Goal: Task Accomplishment & Management: Complete application form

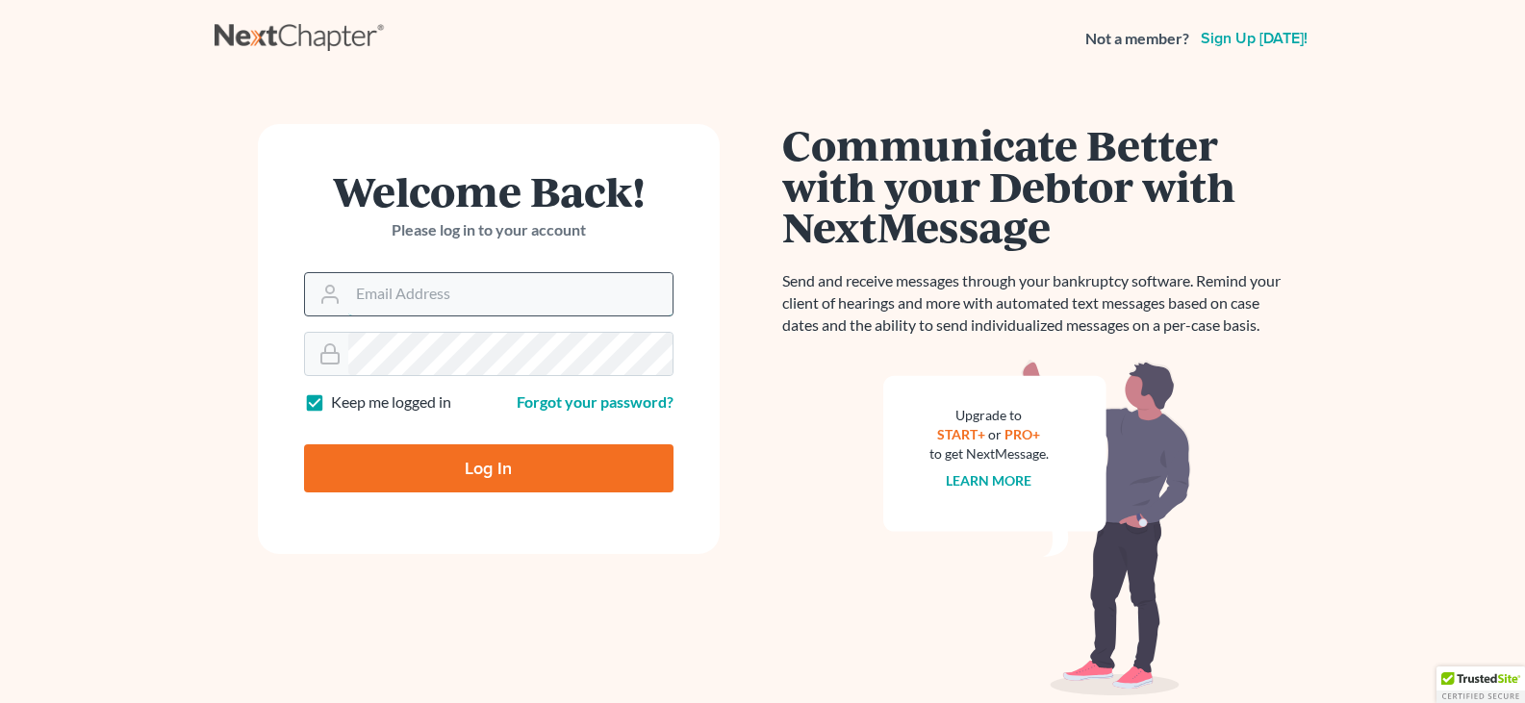
click at [480, 306] on input "Email Address" at bounding box center [510, 294] width 324 height 42
type input "[EMAIL_ADDRESS][DOMAIN_NAME]"
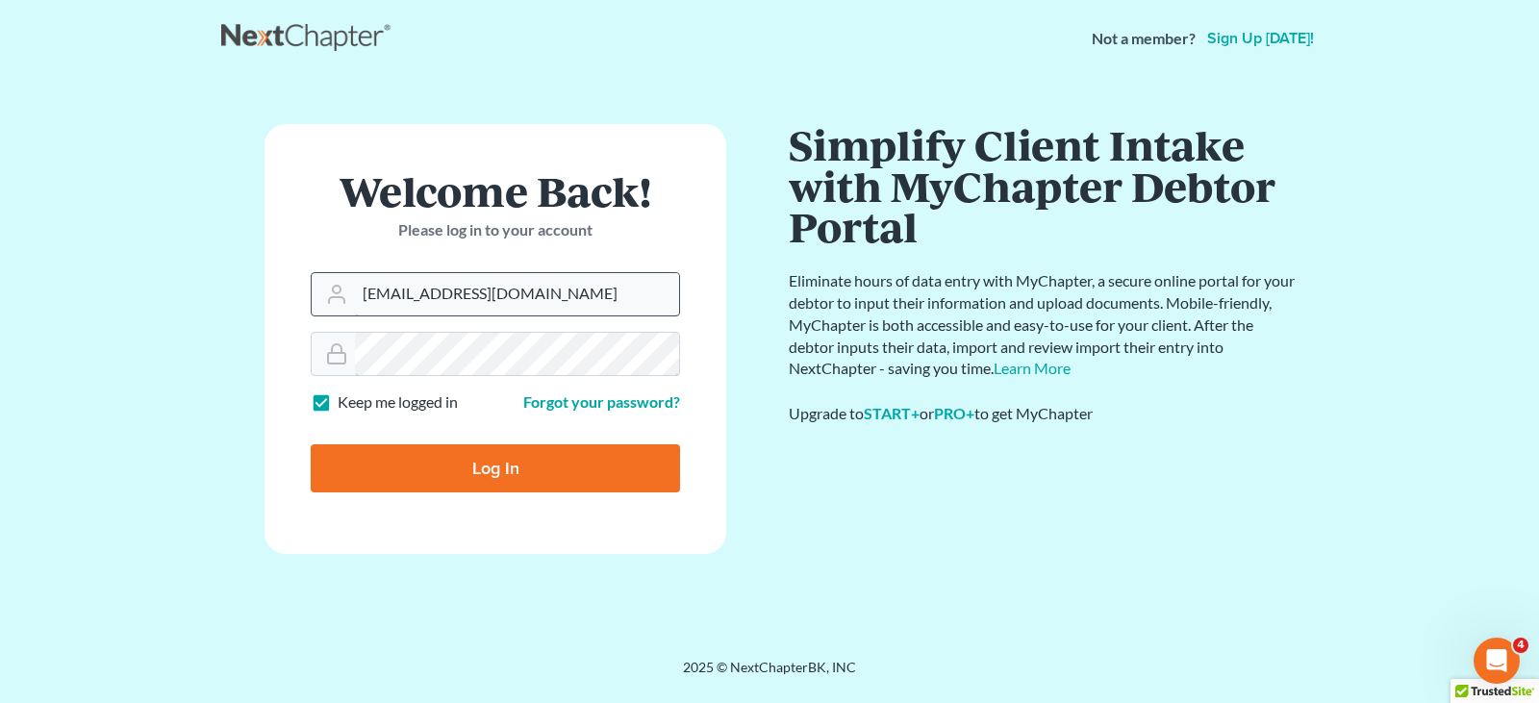
click at [311, 444] on input "Log In" at bounding box center [495, 468] width 369 height 48
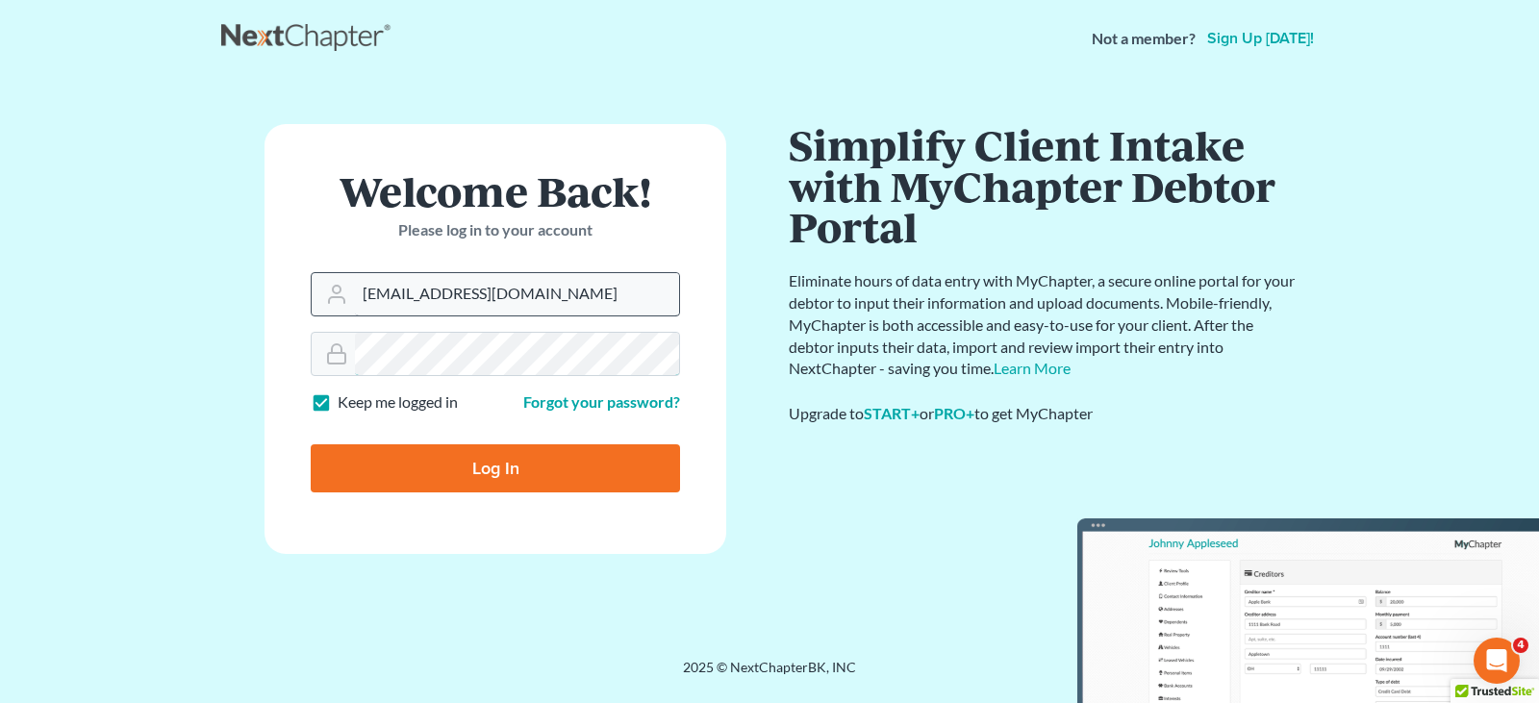
type input "Thinking..."
click at [493, 293] on input "Email Address" at bounding box center [517, 294] width 324 height 42
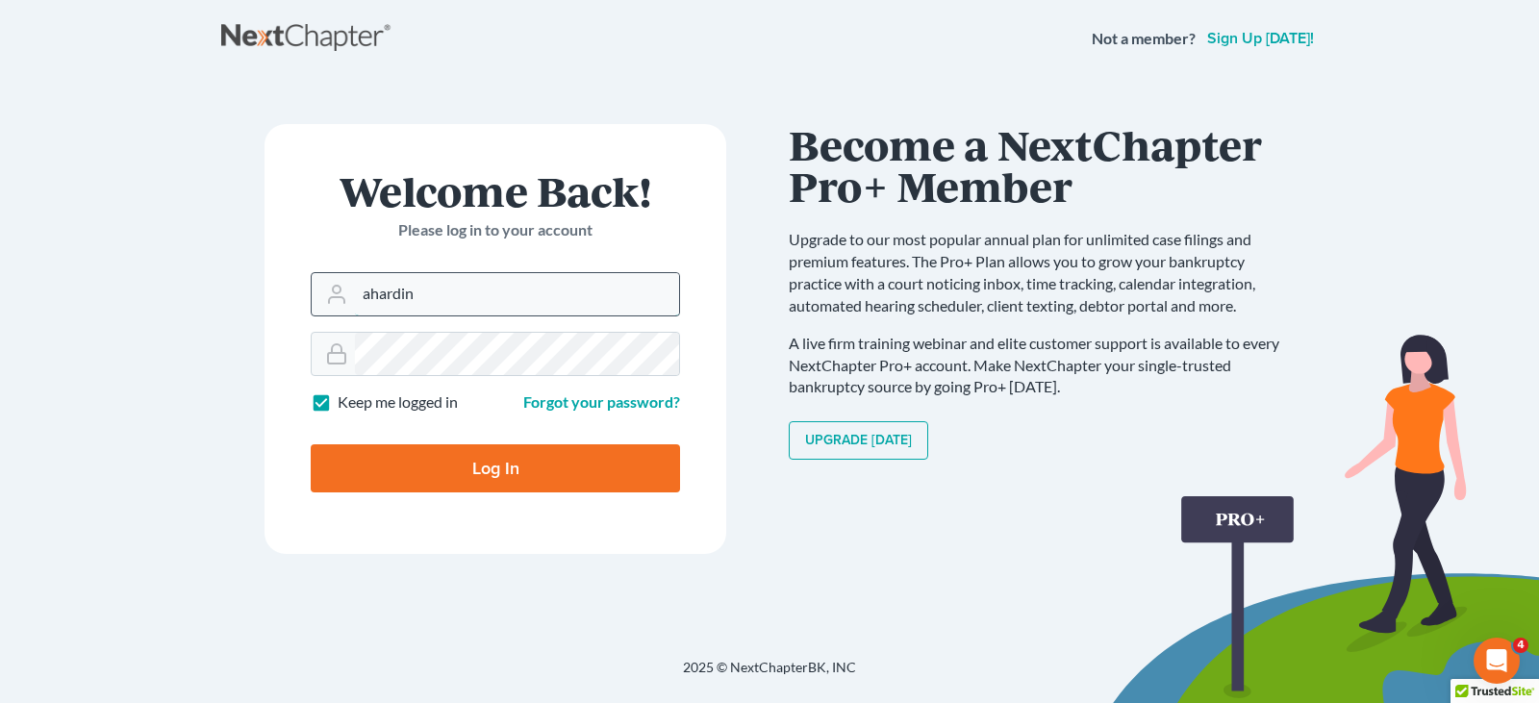
type input "[EMAIL_ADDRESS][DOMAIN_NAME]"
click at [311, 444] on input "Log In" at bounding box center [495, 468] width 369 height 48
type input "Thinking..."
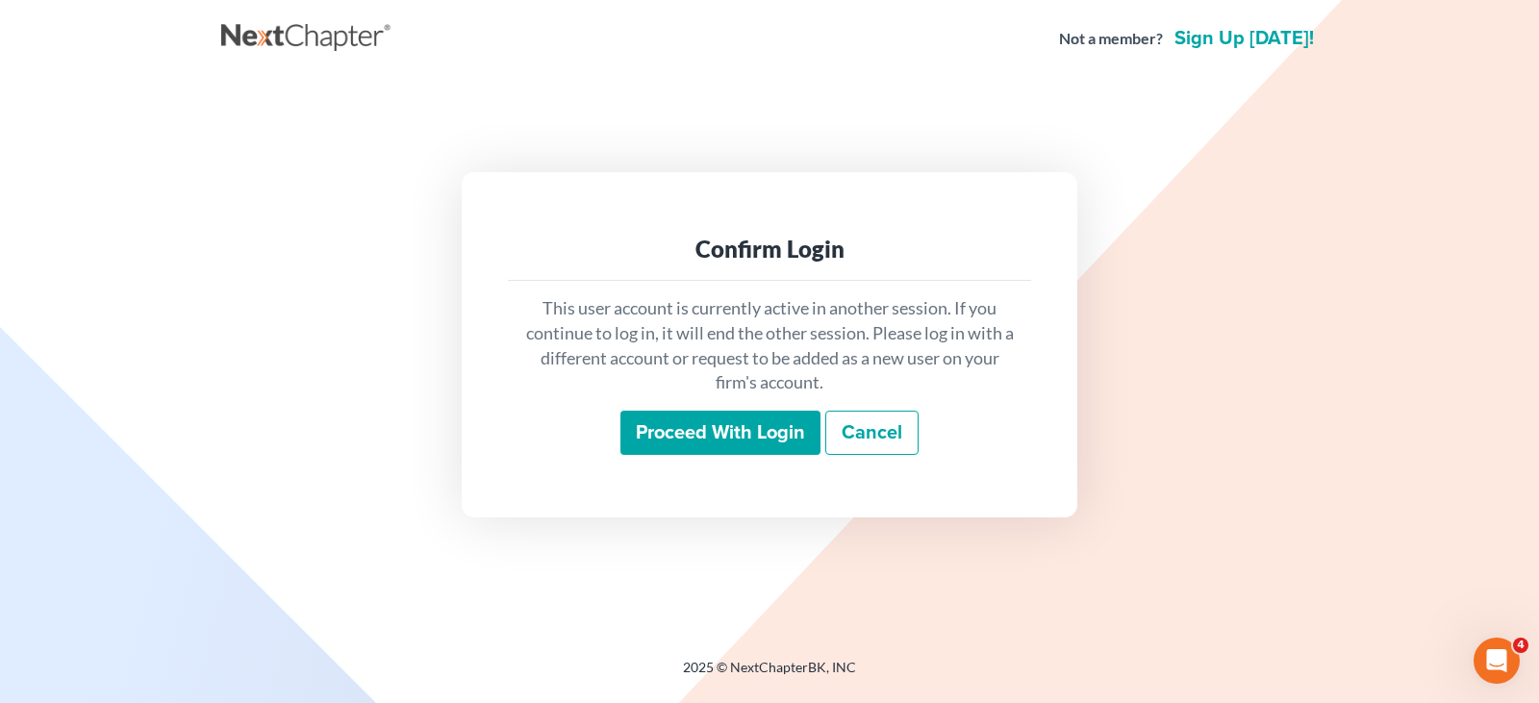
click at [673, 435] on input "Proceed with login" at bounding box center [720, 433] width 200 height 44
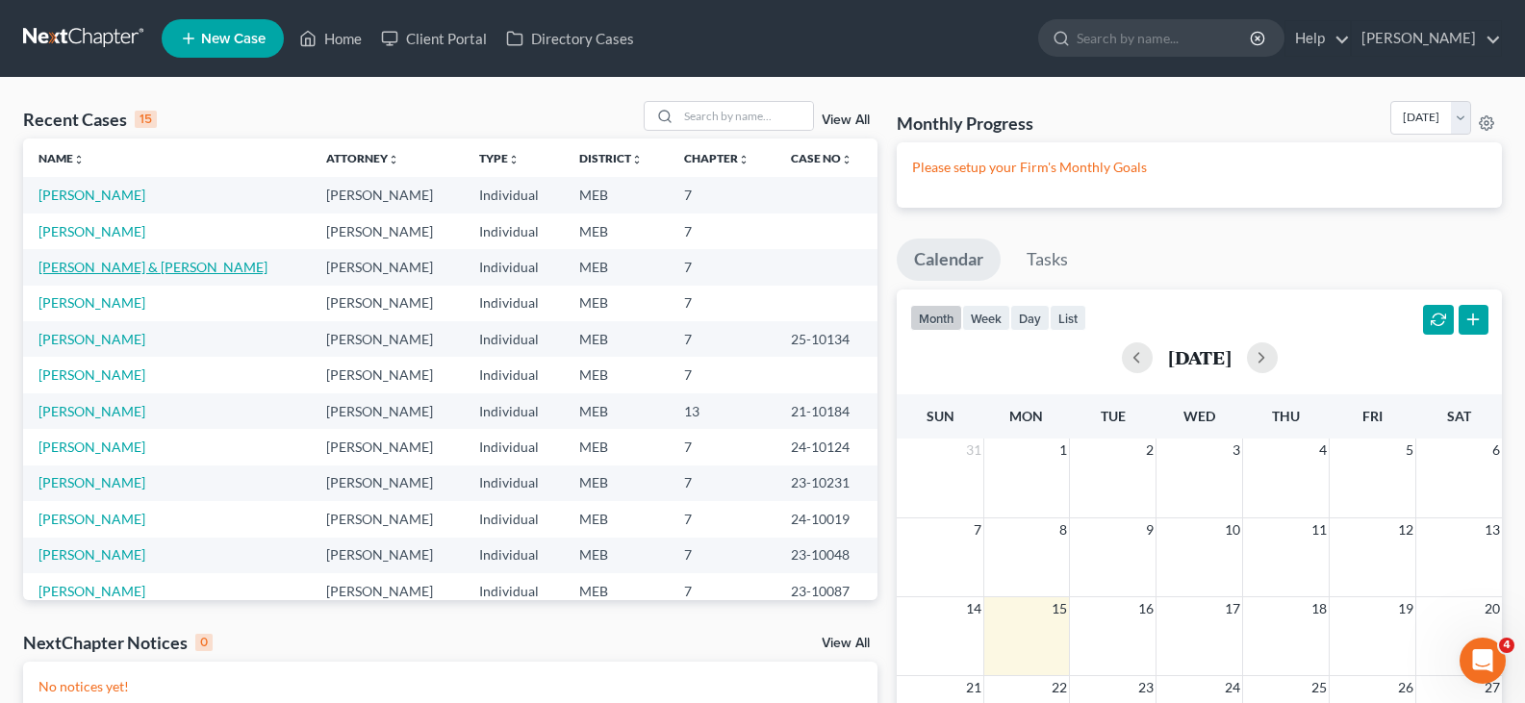
click at [93, 264] on link "Tardif, Robby & Jamie" at bounding box center [152, 267] width 229 height 16
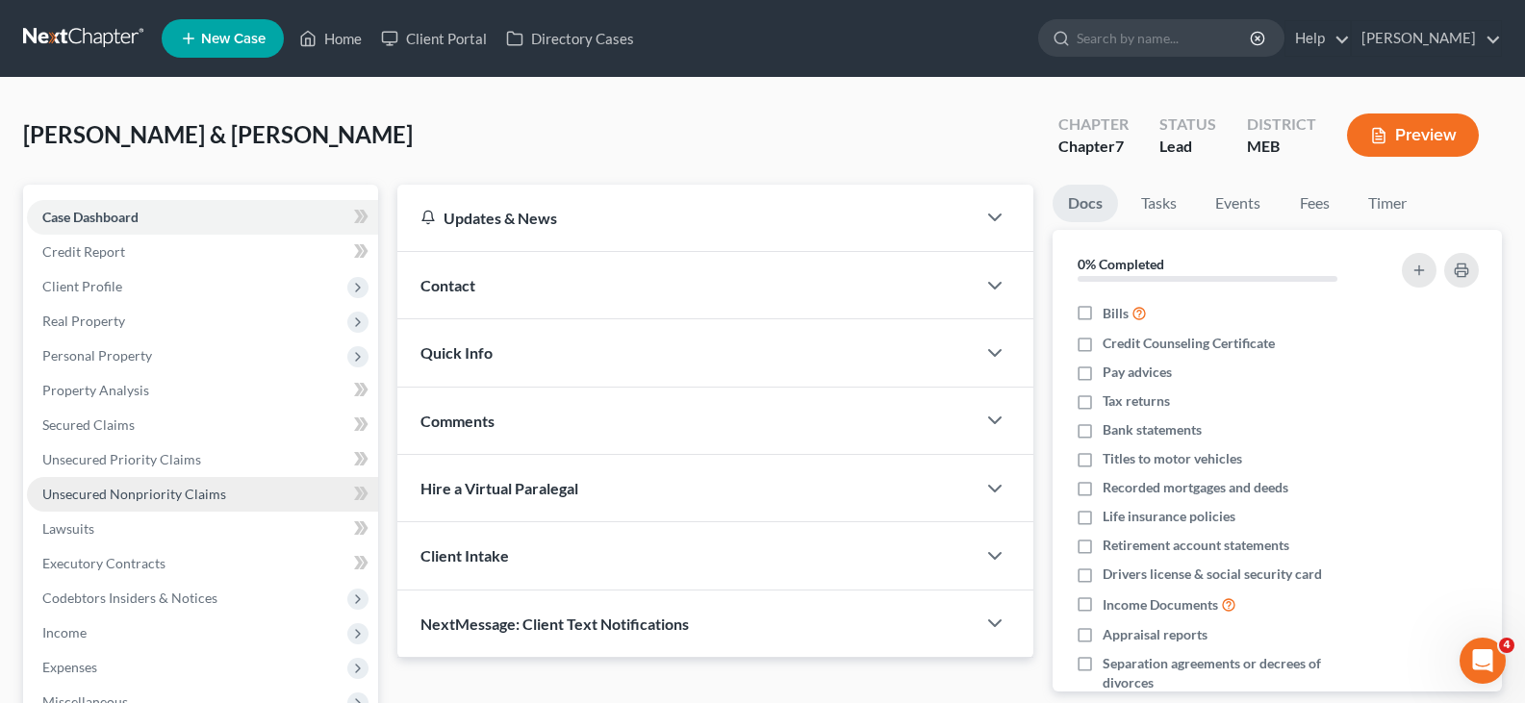
click at [118, 498] on span "Unsecured Nonpriority Claims" at bounding box center [134, 494] width 184 height 16
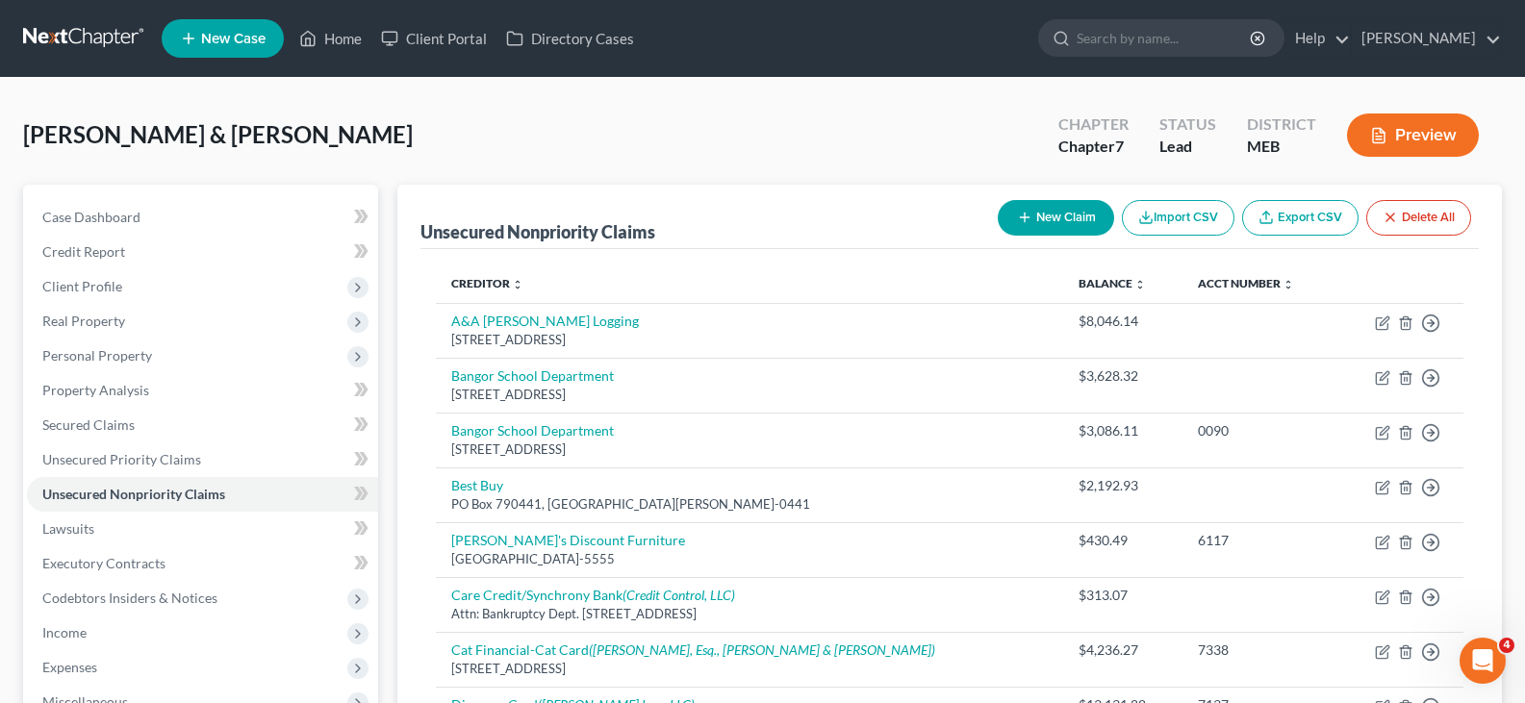
click at [1072, 218] on button "New Claim" at bounding box center [1055, 218] width 116 height 36
select select "2"
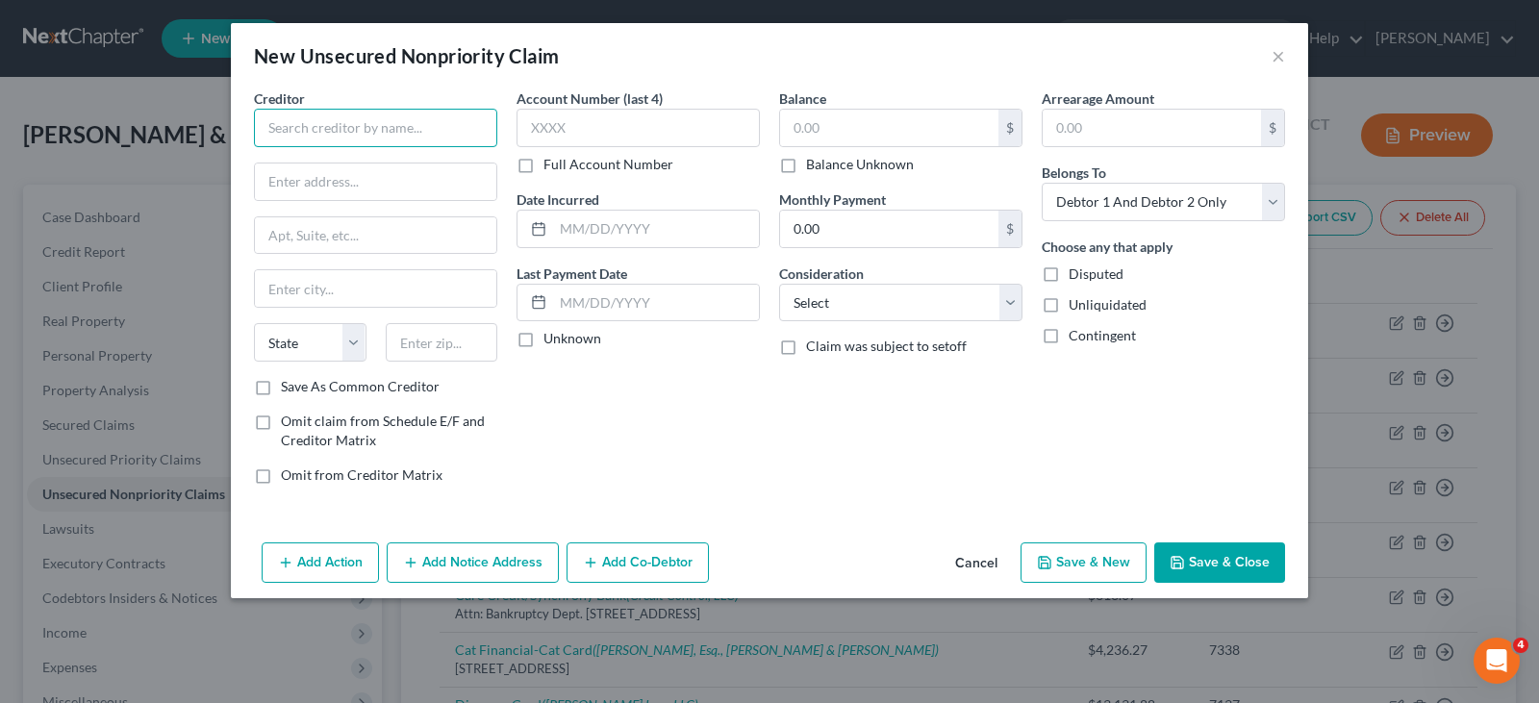
click at [340, 124] on input "text" at bounding box center [375, 128] width 243 height 38
type input "Capital One"
click at [572, 134] on input "text" at bounding box center [638, 128] width 243 height 38
type input "8492"
click at [920, 117] on input "text" at bounding box center [889, 128] width 218 height 37
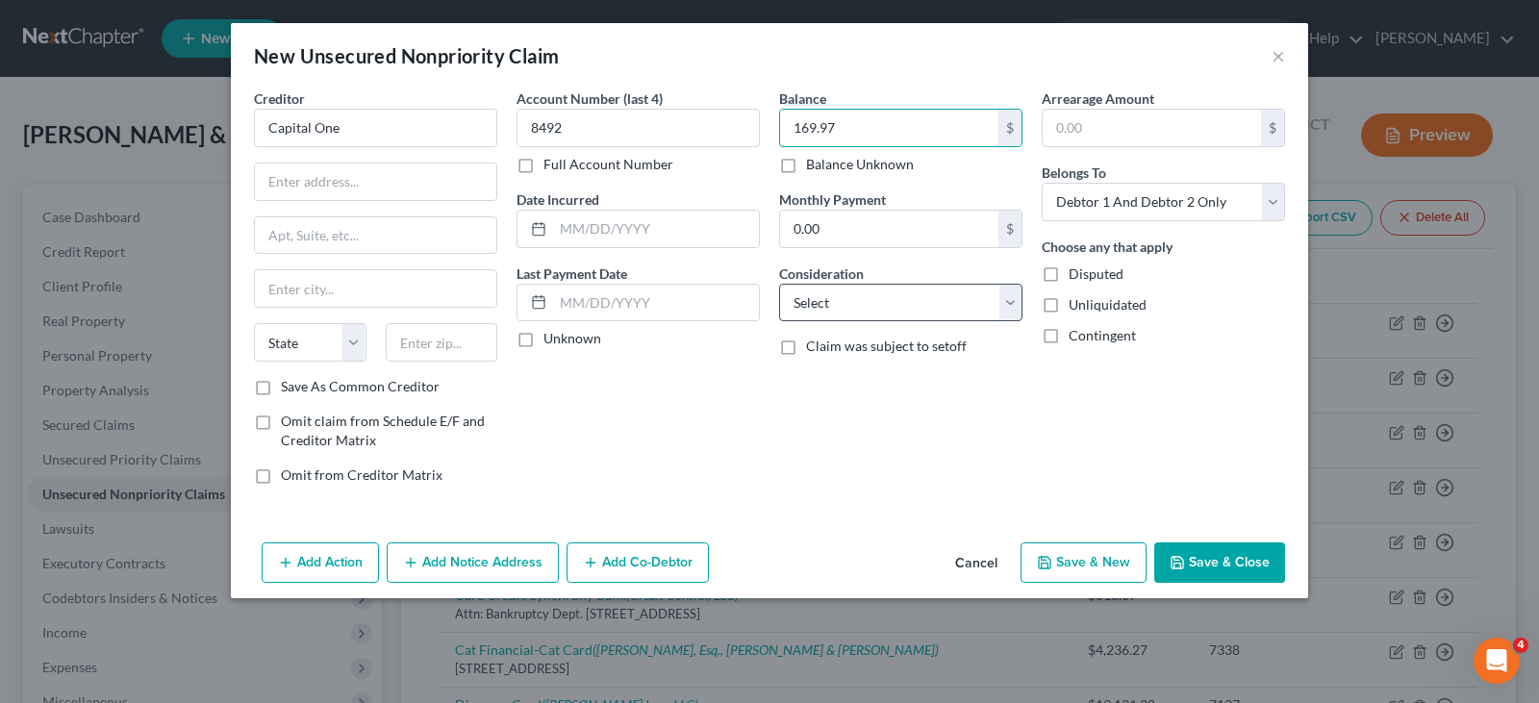
type input "169.97"
click at [892, 284] on select "Select Cable / Satellite Services Collection Agency Credit Card Debt Debt Couns…" at bounding box center [900, 303] width 243 height 38
select select "2"
click at [779, 284] on select "Select Cable / Satellite Services Collection Agency Credit Card Debt Debt Couns…" at bounding box center [900, 303] width 243 height 38
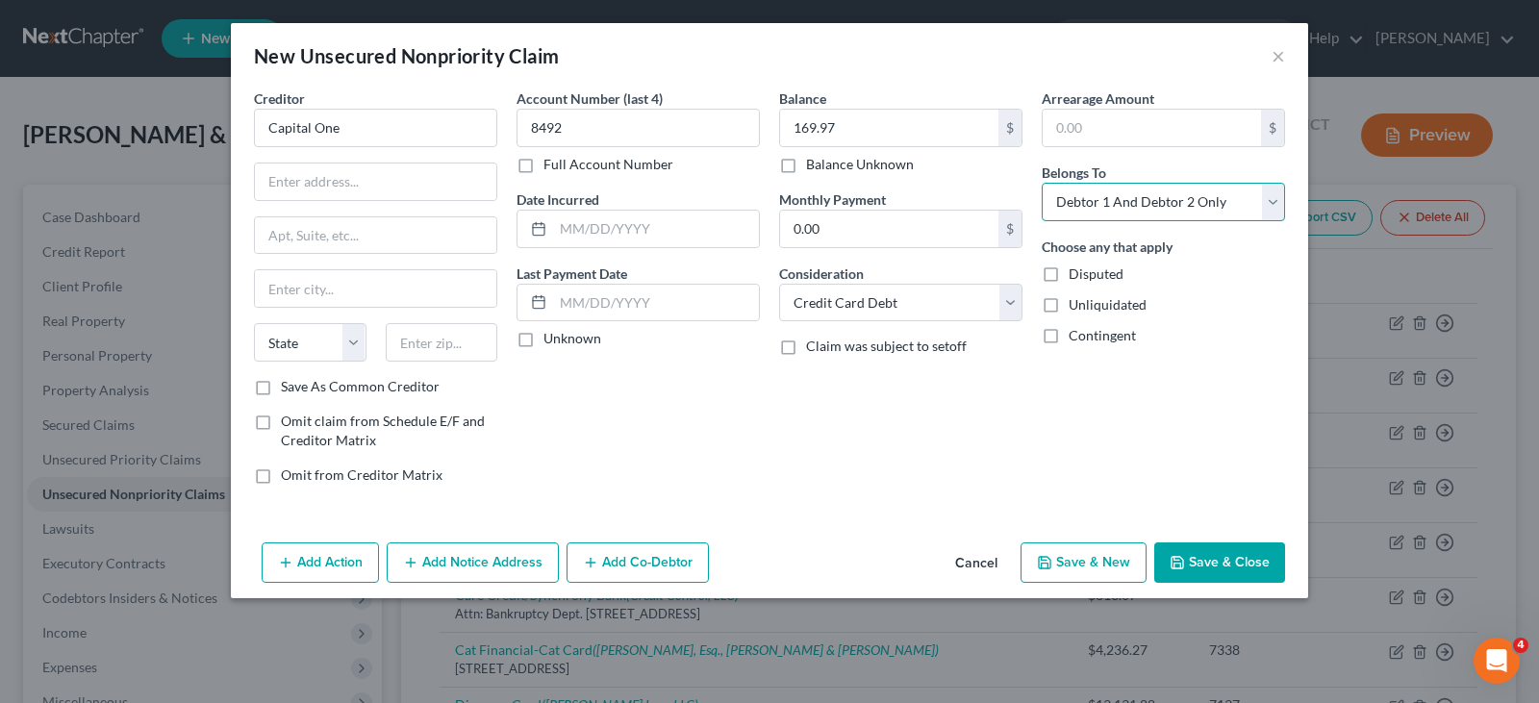
click at [1226, 211] on select "Select Debtor 1 Only Debtor 2 Only Debtor 1 And Debtor 2 Only At Least One Of T…" at bounding box center [1163, 202] width 243 height 38
select select "1"
click at [1042, 183] on select "Select Debtor 1 Only Debtor 2 Only Debtor 1 And Debtor 2 Only At Least One Of T…" at bounding box center [1163, 202] width 243 height 38
click at [340, 185] on input "text" at bounding box center [375, 182] width 241 height 37
type input "PO Box 71087"
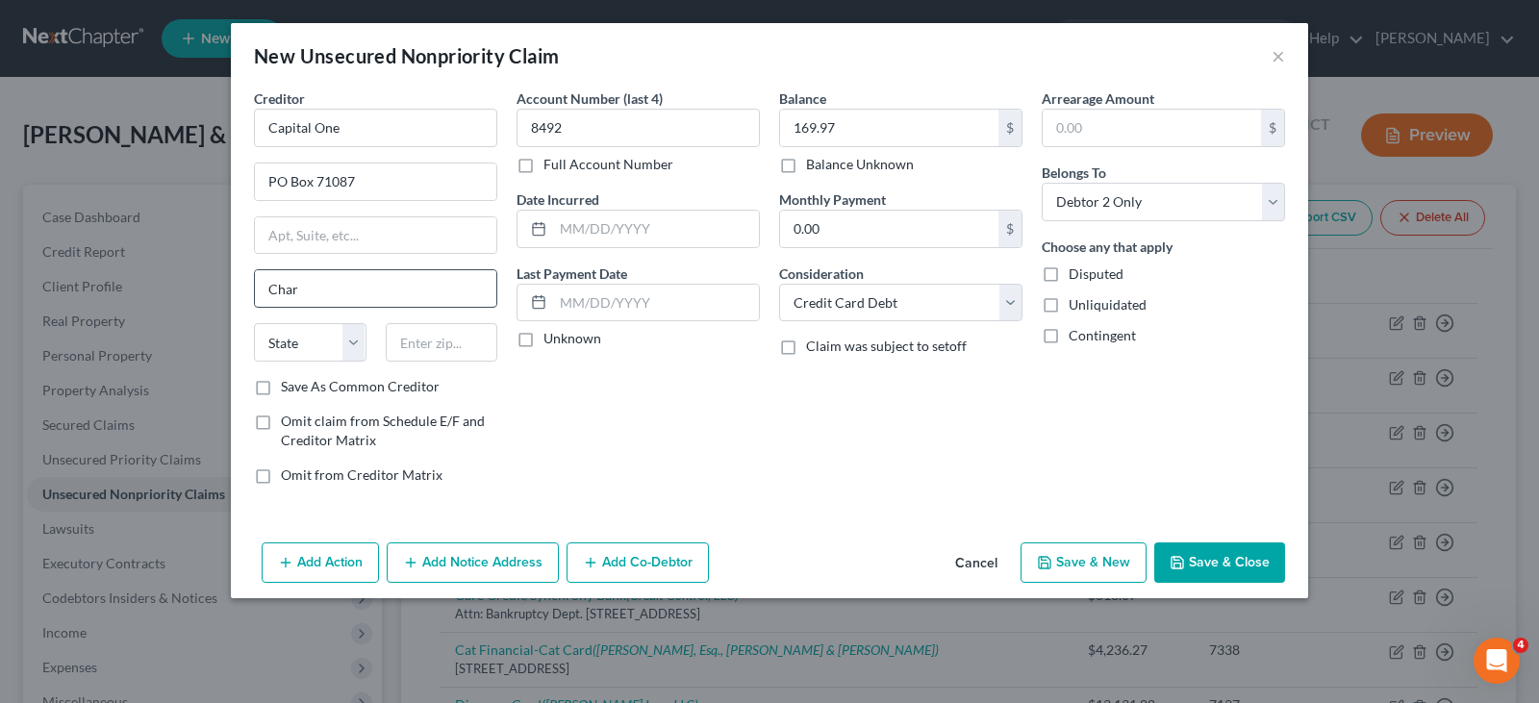
type input "Charlotte"
click at [323, 347] on select "State AL AK AR AZ CA CO CT DE DC FL GA GU HI ID IL IN IA KS KY LA ME MD MA MI M…" at bounding box center [310, 342] width 113 height 38
select select "28"
click at [254, 323] on select "State AL AK AR AZ CA CO CT DE DC FL GA GU HI ID IL IN IA KS KY LA ME MD MA MI M…" at bounding box center [310, 342] width 113 height 38
click at [450, 352] on input "text" at bounding box center [442, 342] width 113 height 38
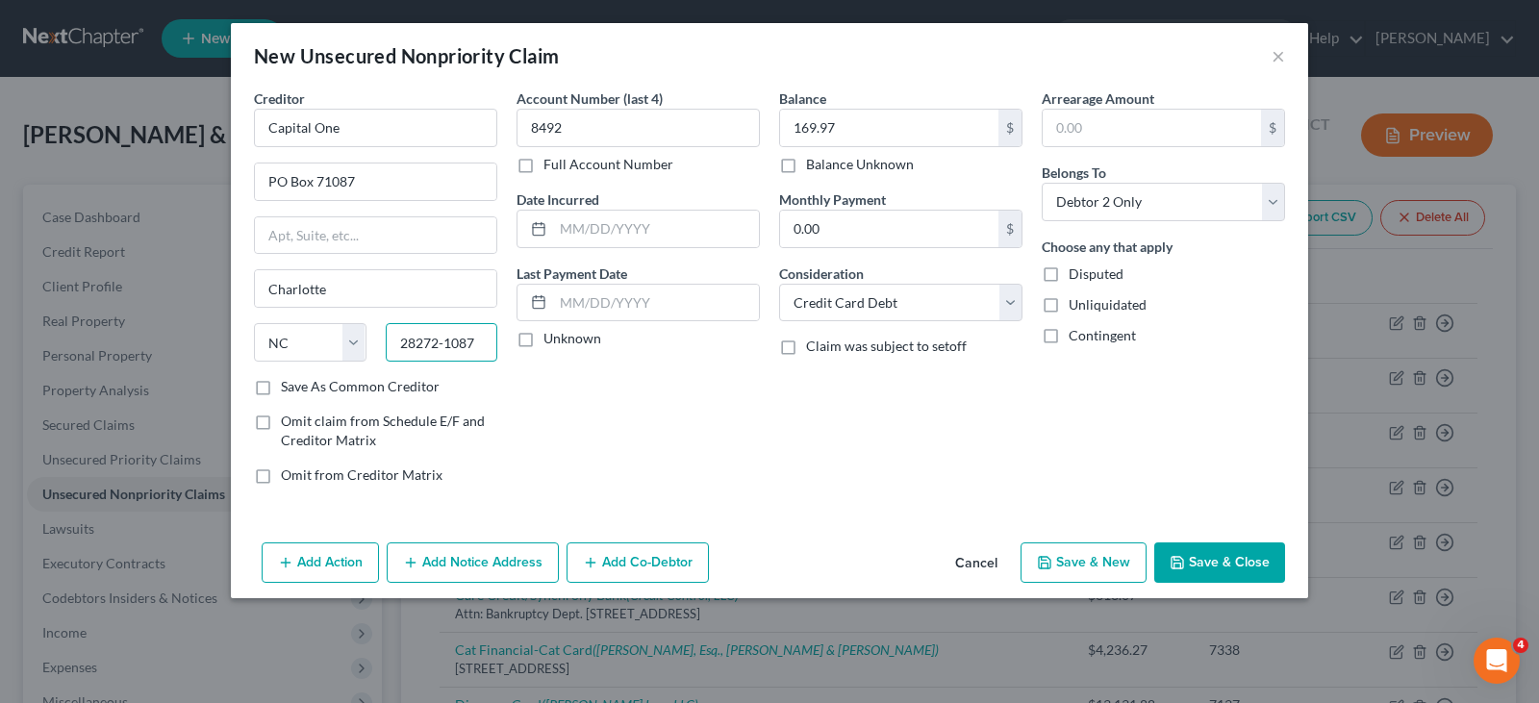
type input "28272-1087"
click at [1202, 551] on button "Save & Close" at bounding box center [1219, 562] width 131 height 40
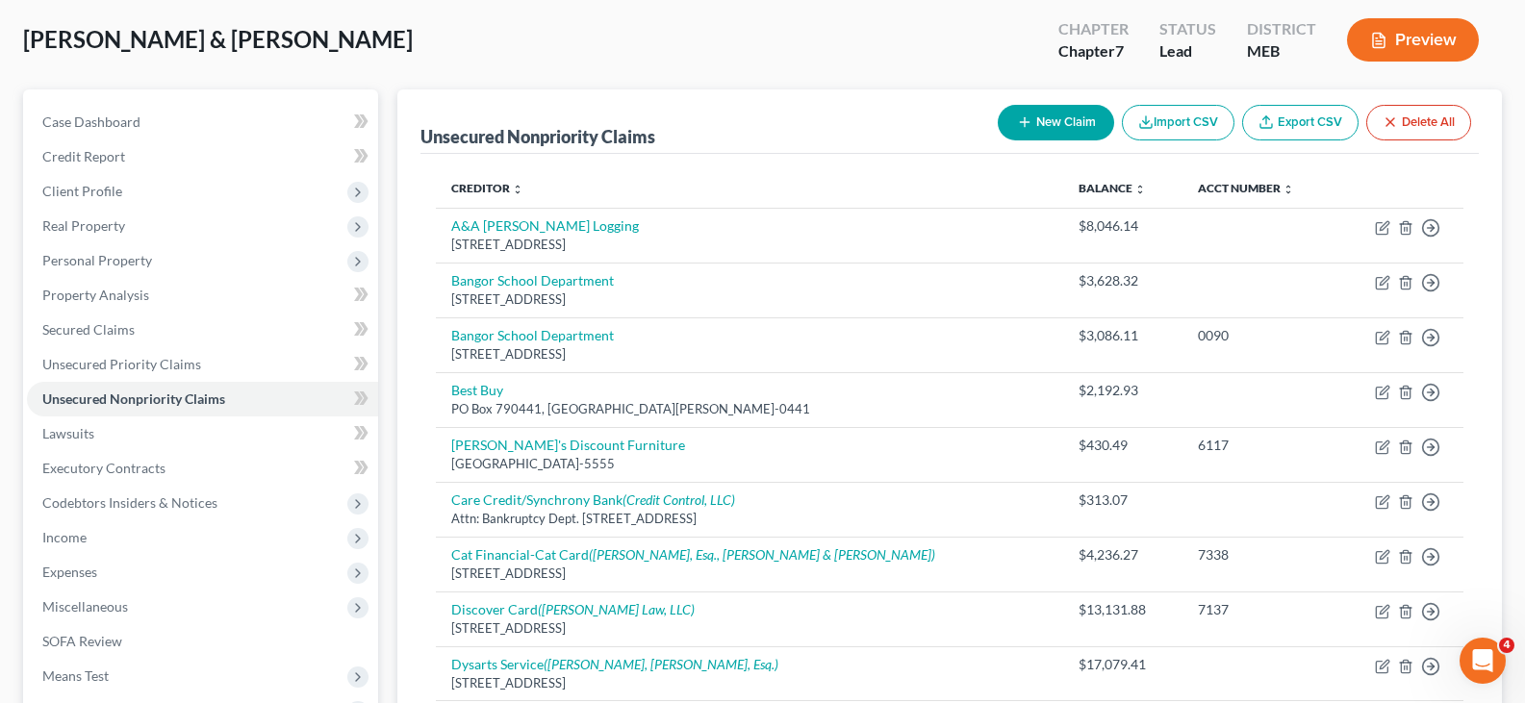
scroll to position [96, 0]
